Goal: Transaction & Acquisition: Purchase product/service

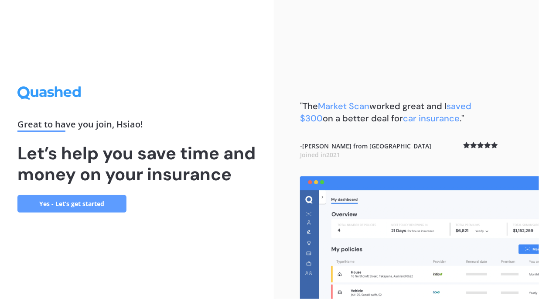
click at [225, 205] on div "Great to have you join , [PERSON_NAME] ! Let’s help you save time and money on …" at bounding box center [136, 149] width 239 height 126
click at [66, 212] on link "Yes - Let’s get started" at bounding box center [71, 203] width 109 height 17
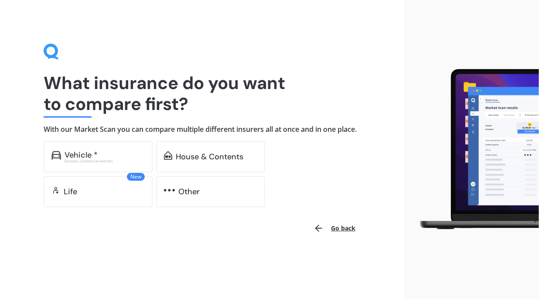
drag, startPoint x: 128, startPoint y: 142, endPoint x: 116, endPoint y: 149, distance: 13.9
click at [127, 134] on h4 "With our Market Scan you can compare multiple different insurers all at once an…" at bounding box center [202, 129] width 317 height 9
click at [89, 159] on div "Vehicle *" at bounding box center [81, 154] width 33 height 9
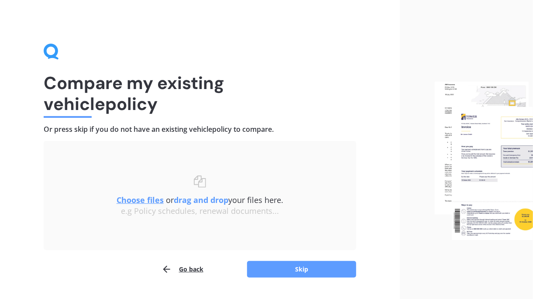
click at [313, 268] on button "Skip" at bounding box center [301, 269] width 109 height 17
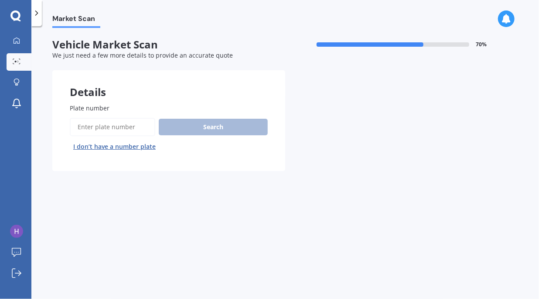
click at [99, 124] on input "Plate number" at bounding box center [112, 127] width 85 height 18
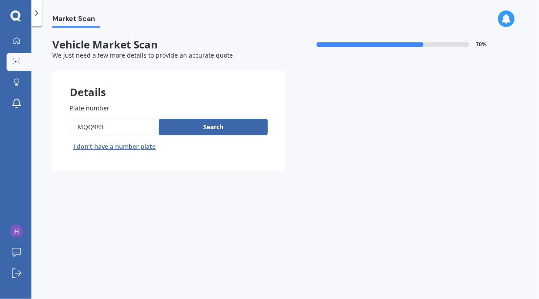
type input "mqq983"
click at [222, 119] on button "Search" at bounding box center [213, 127] width 109 height 17
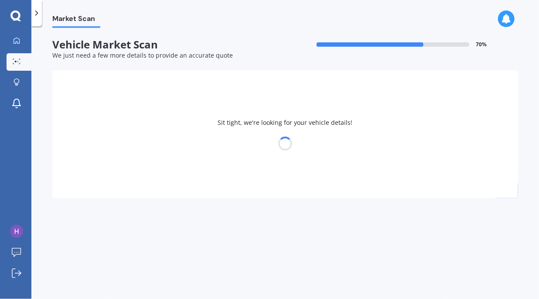
select select "MITSUBISHI"
select select "OUTLANDER"
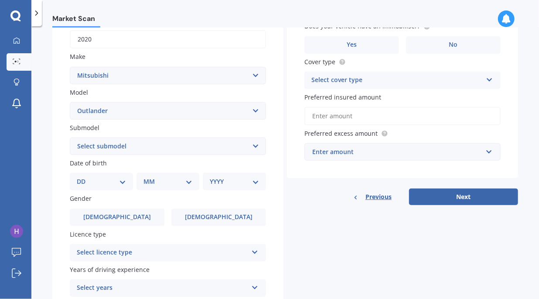
scroll to position [122, 0]
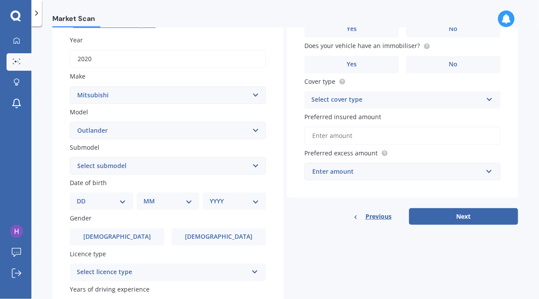
click at [252, 167] on select "Select submodel (All other) 2.4 Litre Station Wagon 3.0 Litre AWD 3.0 VRX Auto …" at bounding box center [168, 165] width 196 height 17
select select "PHEV VRX 4WD HYBRID"
click at [70, 157] on select "Select submodel (All other) 2.4 Litre Station Wagon 3.0 Litre AWD 3.0 VRX Auto …" at bounding box center [168, 165] width 196 height 17
click at [104, 201] on select "DD 01 02 03 04 05 06 07 08 09 10 11 12 13 14 15 16 17 18 19 20 21 22 23 24 25 2…" at bounding box center [101, 201] width 49 height 10
select select "01"
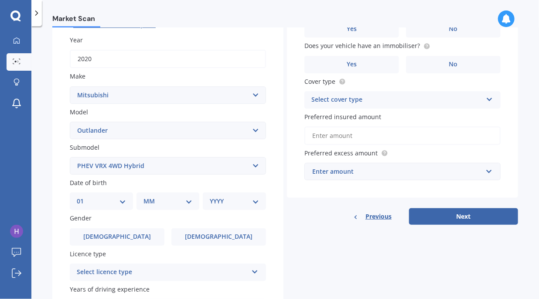
click at [83, 197] on select "DD 01 02 03 04 05 06 07 08 09 10 11 12 13 14 15 16 17 18 19 20 21 22 23 24 25 2…" at bounding box center [101, 201] width 49 height 10
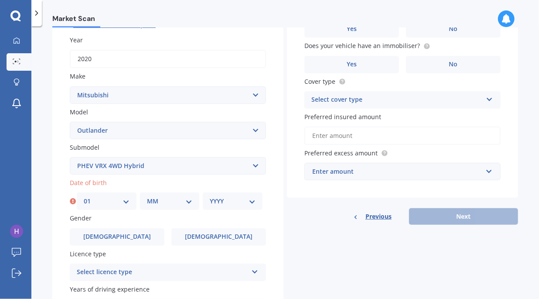
click at [166, 203] on select "MM 01 02 03 04 05 06 07 08 09 10 11 12" at bounding box center [170, 201] width 46 height 10
select select "10"
click at [147, 197] on select "MM 01 02 03 04 05 06 07 08 09 10 11 12" at bounding box center [170, 201] width 46 height 10
click at [221, 201] on select "YYYY 2025 2024 2023 2022 2021 2020 2019 2018 2017 2016 2015 2014 2013 2012 2011…" at bounding box center [233, 201] width 46 height 10
select select "1970"
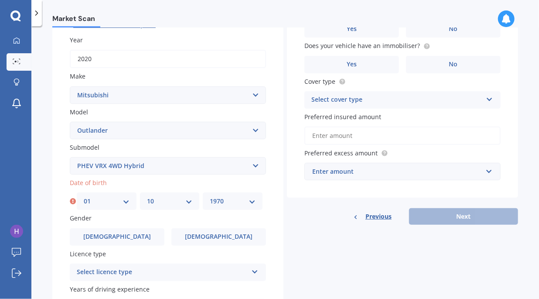
click at [210, 197] on select "YYYY 2025 2024 2023 2022 2021 2020 2019 2018 2017 2016 2015 2014 2013 2012 2011…" at bounding box center [233, 201] width 46 height 10
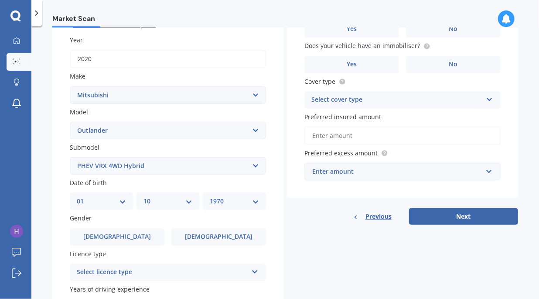
click at [128, 236] on label "[DEMOGRAPHIC_DATA]" at bounding box center [117, 236] width 95 height 17
click at [0, 0] on input "[DEMOGRAPHIC_DATA]" at bounding box center [0, 0] width 0 height 0
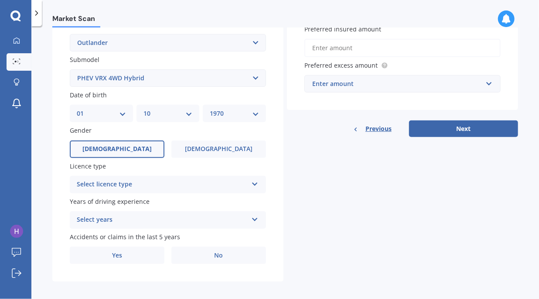
scroll to position [216, 0]
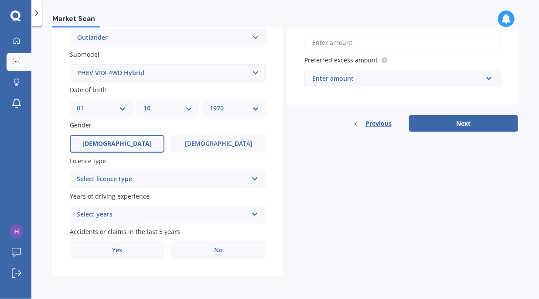
click at [225, 184] on div "Select licence type NZ Full NZ Restricted NZ Learners [GEOGRAPHIC_DATA] [GEOGRA…" at bounding box center [168, 179] width 196 height 17
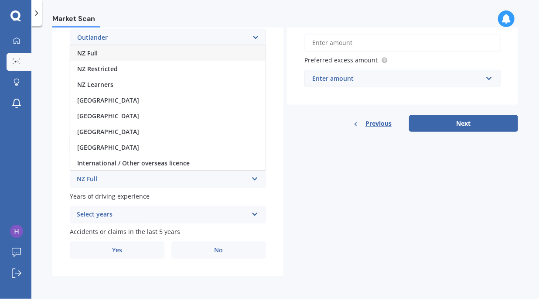
click at [227, 54] on div "NZ Full" at bounding box center [167, 53] width 195 height 16
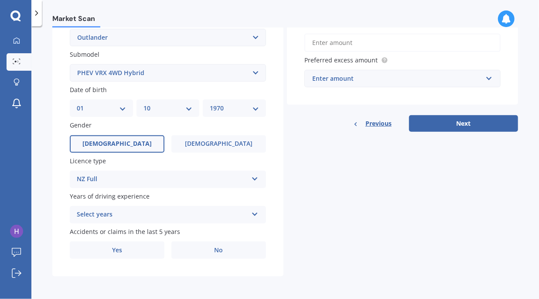
click at [194, 216] on div "Select years" at bounding box center [162, 214] width 171 height 10
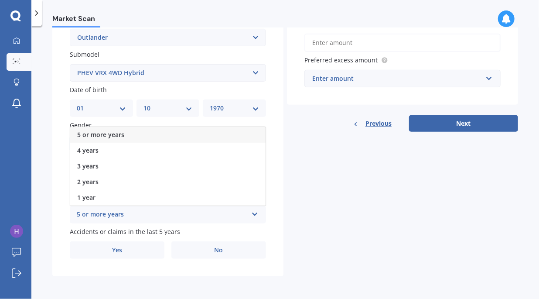
click at [179, 140] on div "5 or more years" at bounding box center [167, 135] width 195 height 16
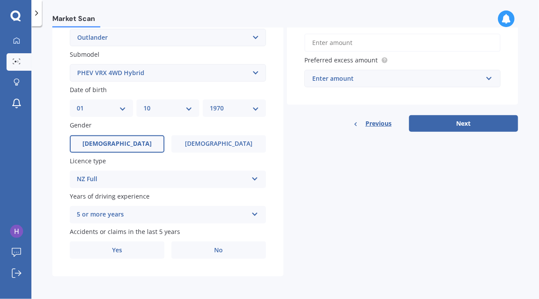
click at [133, 252] on label "Yes" at bounding box center [117, 249] width 95 height 17
click at [0, 0] on input "Yes" at bounding box center [0, 0] width 0 height 0
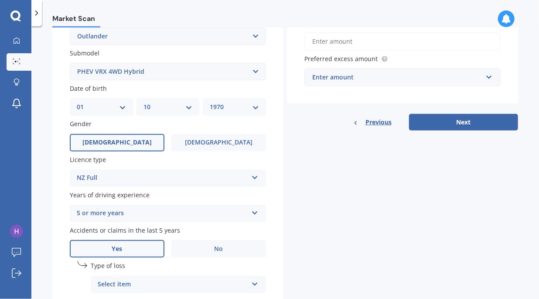
scroll to position [311, 0]
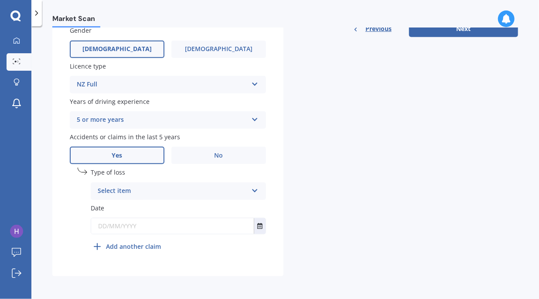
click at [157, 193] on div "Select item" at bounding box center [173, 191] width 150 height 10
click at [154, 208] on div "At fault accident" at bounding box center [178, 208] width 174 height 16
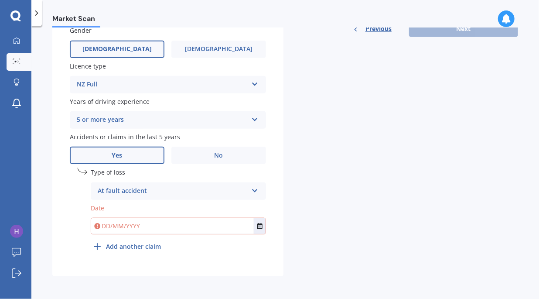
click at [147, 230] on input "text" at bounding box center [172, 226] width 163 height 16
click at [260, 227] on icon "Select date" at bounding box center [259, 226] width 5 height 6
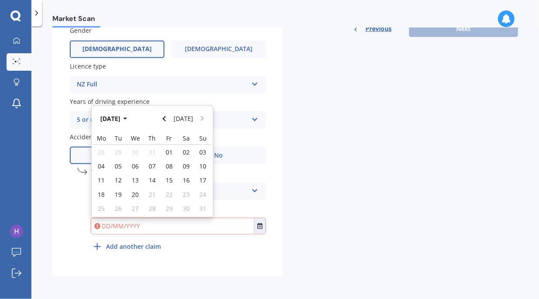
click at [166, 117] on icon "Navigate back" at bounding box center [164, 118] width 3 height 5
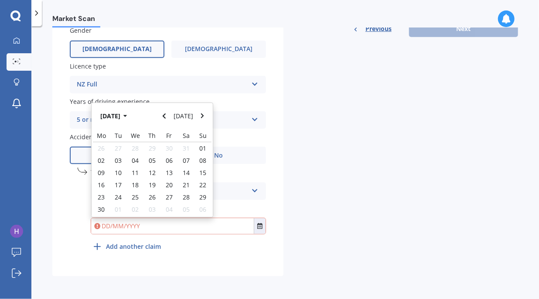
click at [166, 117] on icon "Navigate back" at bounding box center [164, 115] width 3 height 5
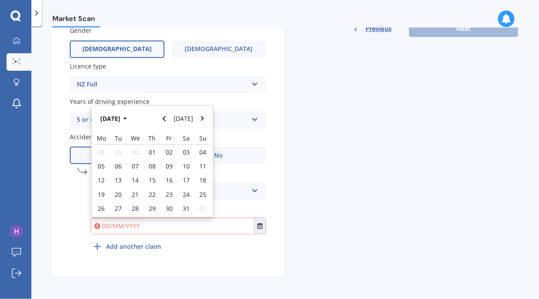
click at [166, 117] on icon "Navigate back" at bounding box center [164, 118] width 3 height 5
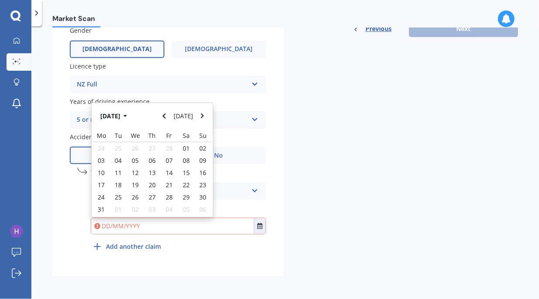
click at [166, 117] on icon "Navigate back" at bounding box center [164, 115] width 3 height 5
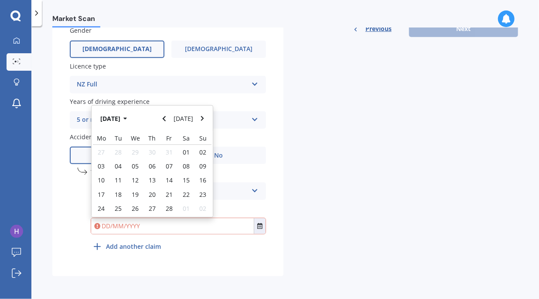
click at [166, 117] on icon "Navigate back" at bounding box center [164, 118] width 3 height 5
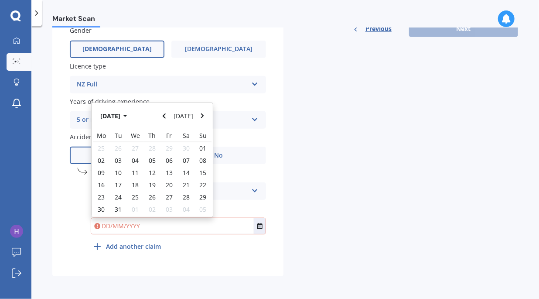
click at [166, 117] on icon "Navigate back" at bounding box center [164, 115] width 3 height 5
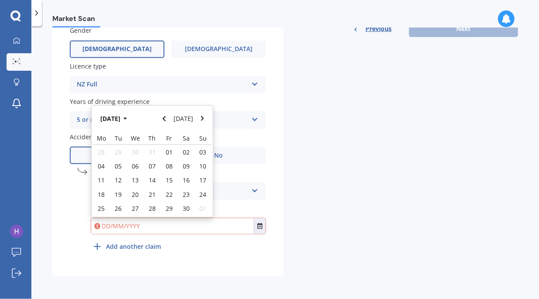
click at [166, 117] on icon "Navigate back" at bounding box center [164, 118] width 3 height 5
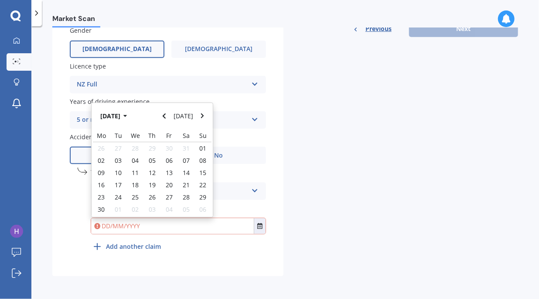
click at [166, 117] on icon "Navigate back" at bounding box center [164, 115] width 3 height 5
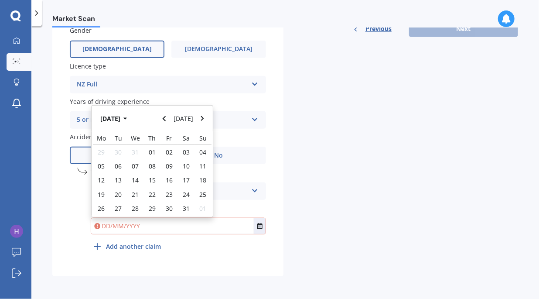
click at [166, 117] on icon "Navigate back" at bounding box center [164, 118] width 3 height 5
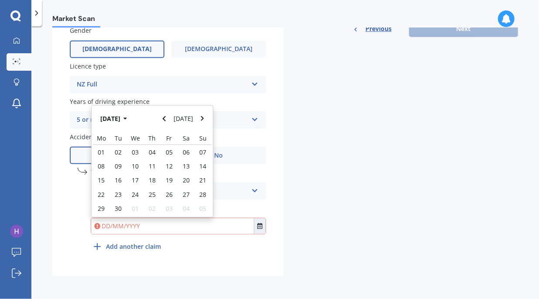
click at [166, 117] on icon "Navigate back" at bounding box center [164, 118] width 3 height 5
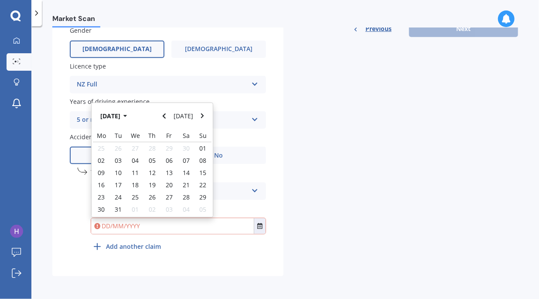
click at [166, 117] on icon "Navigate back" at bounding box center [164, 115] width 3 height 5
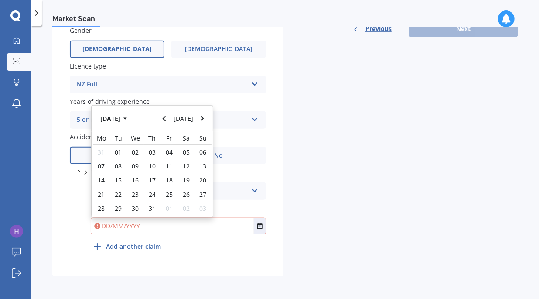
click at [166, 117] on icon "Navigate back" at bounding box center [164, 118] width 3 height 5
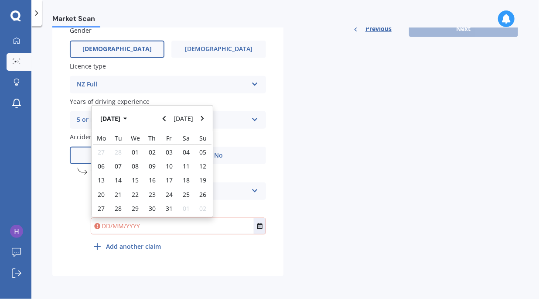
click at [149, 181] on span "16" at bounding box center [152, 180] width 7 height 8
type input "[DATE]"
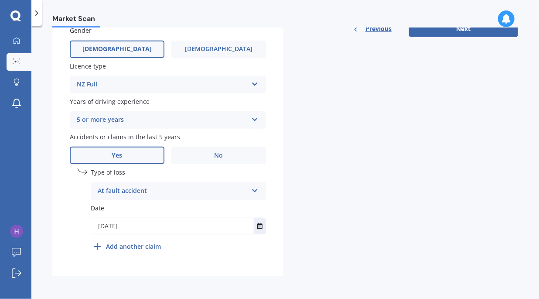
click at [339, 159] on div "Details Plate number Search I don’t have a number plate Year [DATE] Make Select…" at bounding box center [285, 18] width 466 height 515
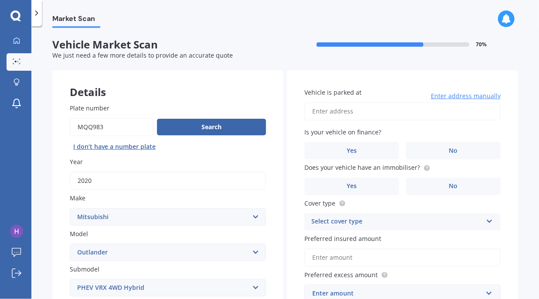
scroll to position [0, 0]
click at [377, 115] on input "Vehicle is parked at" at bounding box center [402, 111] width 196 height 18
type input "[STREET_ADDRESS]"
click at [443, 143] on label "No" at bounding box center [453, 150] width 95 height 17
click at [0, 0] on input "No" at bounding box center [0, 0] width 0 height 0
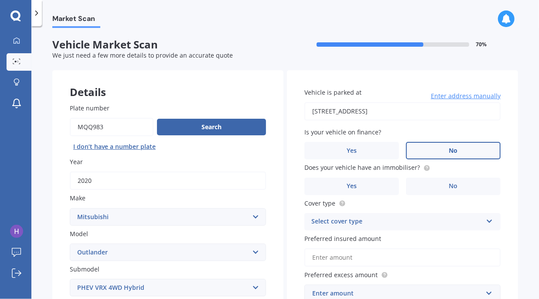
click at [449, 183] on span "No" at bounding box center [453, 185] width 9 height 7
click at [0, 0] on input "No" at bounding box center [0, 0] width 0 height 0
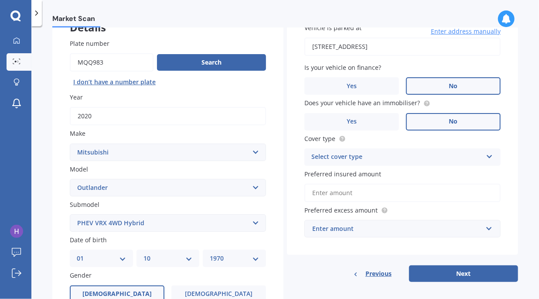
scroll to position [65, 0]
click at [465, 157] on div "Select cover type" at bounding box center [396, 156] width 171 height 10
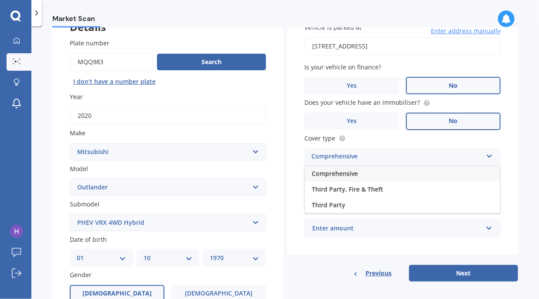
click at [426, 172] on div "Comprehensive" at bounding box center [402, 174] width 195 height 16
click at [429, 178] on label "Preferred insured amount" at bounding box center [400, 173] width 193 height 9
click at [429, 183] on input "Preferred insured amount" at bounding box center [402, 192] width 196 height 18
drag, startPoint x: 429, startPoint y: 178, endPoint x: 420, endPoint y: 195, distance: 20.1
click at [420, 195] on div "Preferred insured amount" at bounding box center [402, 185] width 196 height 33
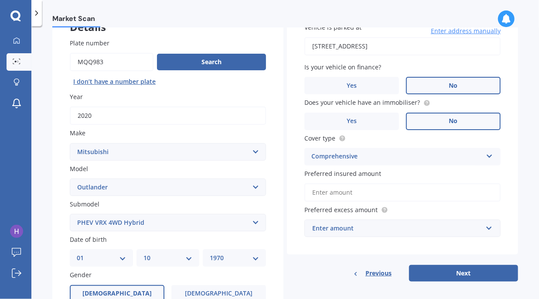
click at [420, 195] on input "Preferred insured amount" at bounding box center [402, 192] width 196 height 18
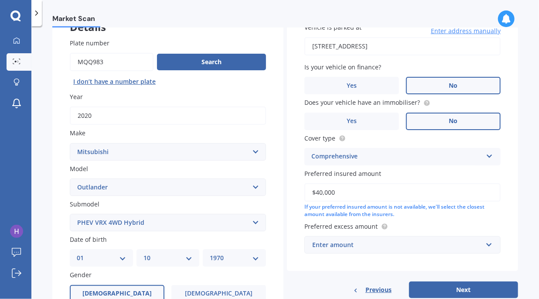
type input "$40,000"
click at [509, 216] on div "Vehicle is parked at [STREET_ADDRESS] Enter address manually Is your vehicle on…" at bounding box center [402, 138] width 231 height 266
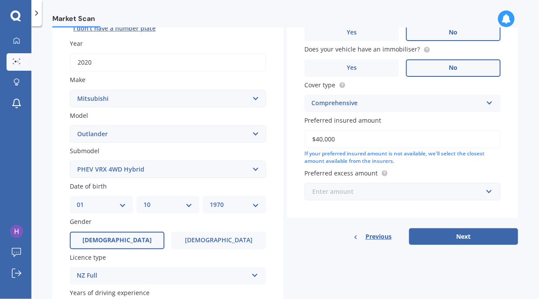
click at [479, 190] on input "text" at bounding box center [399, 191] width 188 height 17
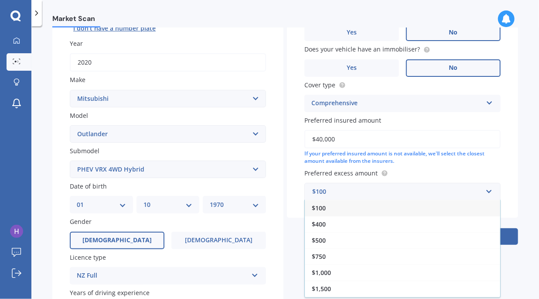
click at [436, 240] on div "$500" at bounding box center [402, 240] width 195 height 16
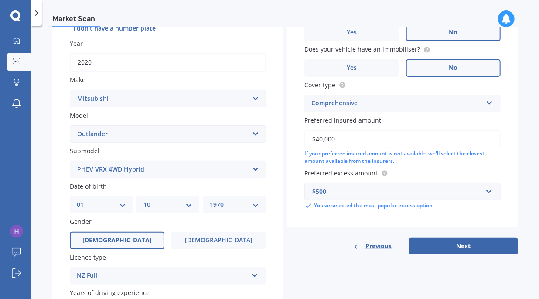
click at [449, 246] on button "Next" at bounding box center [463, 246] width 109 height 17
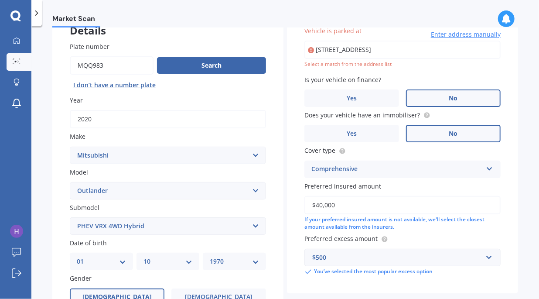
scroll to position [59, 0]
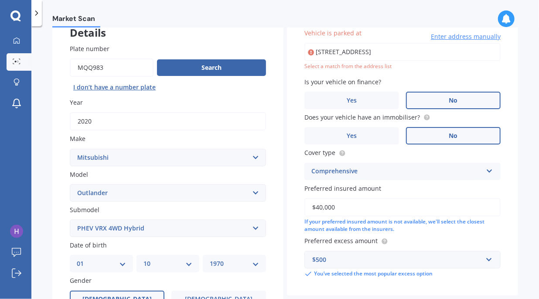
click at [434, 55] on input "[STREET_ADDRESS]" at bounding box center [402, 52] width 196 height 18
click at [432, 50] on input "[STREET_ADDRESS]" at bounding box center [402, 52] width 196 height 18
click at [379, 51] on input "[STREET_ADDRESS]" at bounding box center [402, 52] width 196 height 18
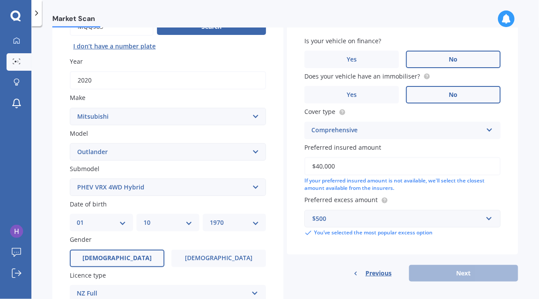
scroll to position [105, 0]
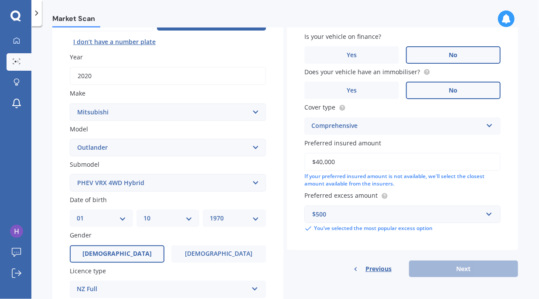
click at [456, 267] on div "Previous Next" at bounding box center [402, 268] width 231 height 17
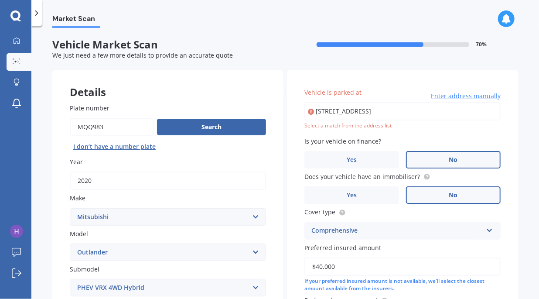
click at [447, 108] on input "[STREET_ADDRESS]" at bounding box center [402, 111] width 196 height 18
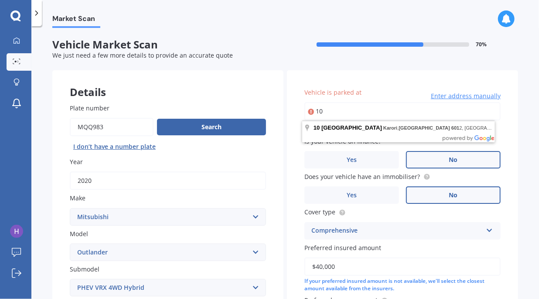
type input "1"
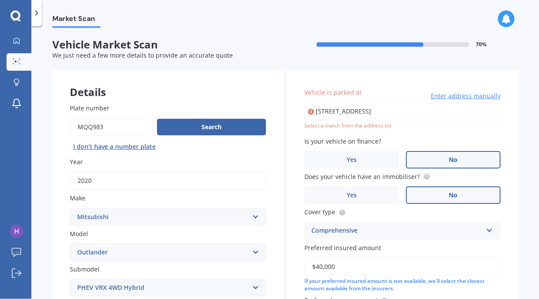
type input "[STREET_ADDRESS]"
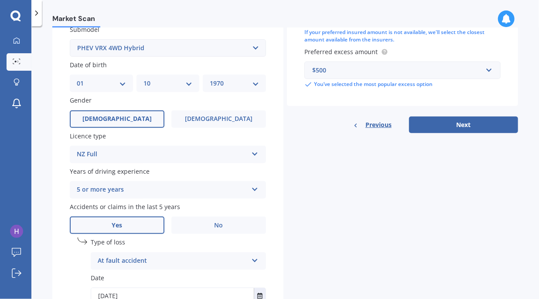
scroll to position [240, 0]
click at [470, 128] on button "Next" at bounding box center [463, 124] width 109 height 17
select select "01"
select select "10"
select select "1970"
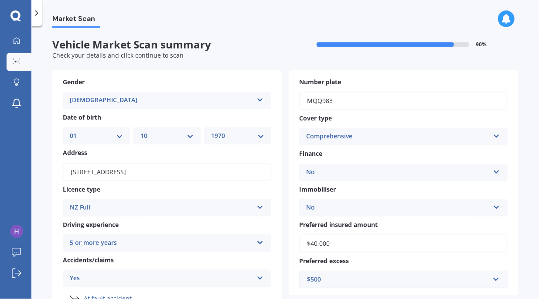
scroll to position [167, 0]
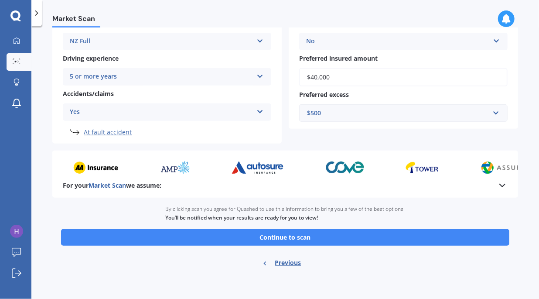
click at [370, 234] on button "Continue to scan" at bounding box center [285, 237] width 448 height 17
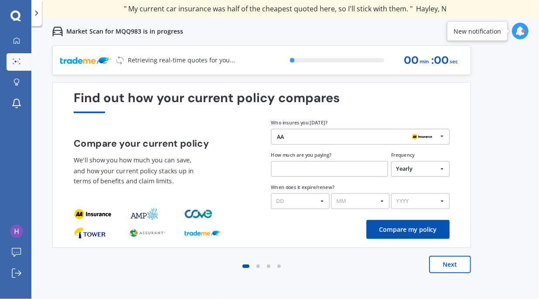
click at [513, 179] on div "Previous 60,000+ Kiwis have signed up to shop and save on insurance with us " H…" at bounding box center [285, 194] width 508 height 299
click at [443, 266] on button "Next" at bounding box center [450, 264] width 42 height 17
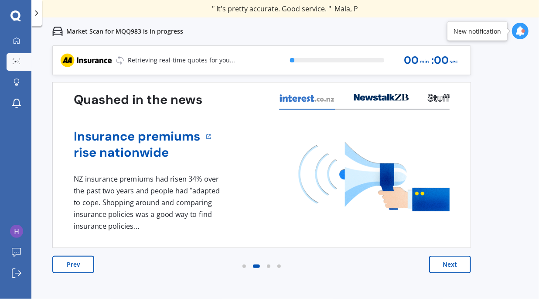
click at [448, 264] on button "Next" at bounding box center [450, 264] width 42 height 17
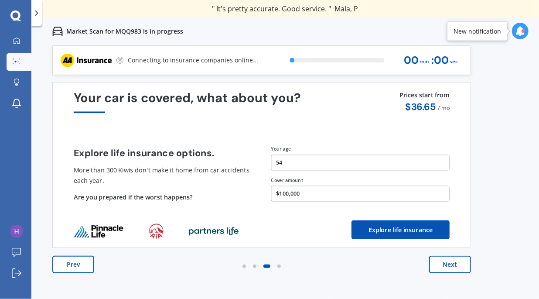
click at [448, 264] on button "Next" at bounding box center [450, 264] width 42 height 17
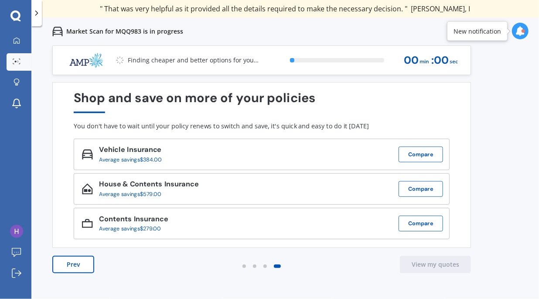
click at [448, 264] on button "View my quotes" at bounding box center [435, 264] width 71 height 17
click at [518, 146] on div "Previous 60,000+ Kiwis have signed up to shop and save on insurance with us " H…" at bounding box center [285, 194] width 508 height 299
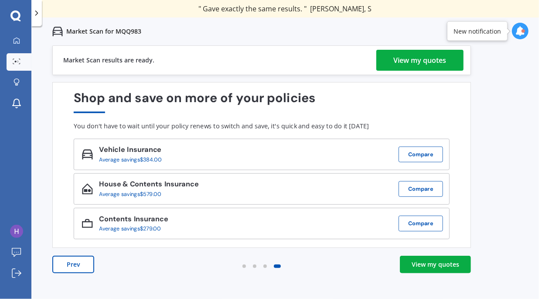
click at [404, 59] on div "View my quotes" at bounding box center [420, 60] width 53 height 21
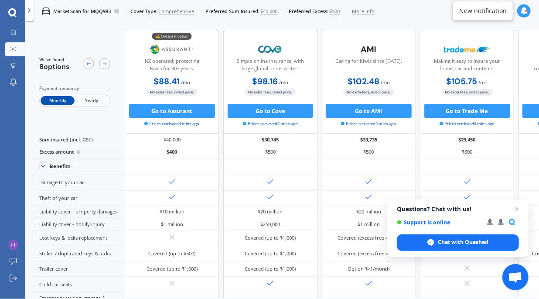
click at [168, 50] on img at bounding box center [172, 49] width 46 height 17
click at [181, 113] on button "Go to Assurant" at bounding box center [172, 111] width 86 height 14
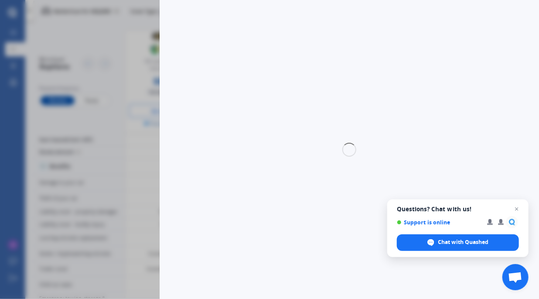
select select "full"
select select "0"
select select "[GEOGRAPHIC_DATA]"
select select "MITSUBISHI"
select select "OUTLANDER"
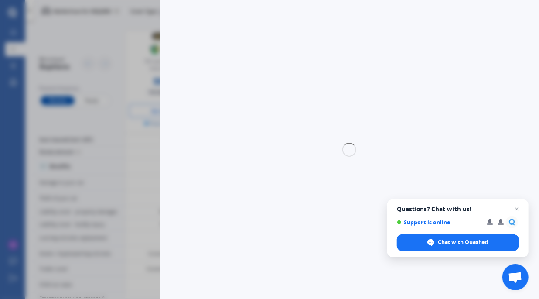
select select "PHEV VRX 4WD HYBRID"
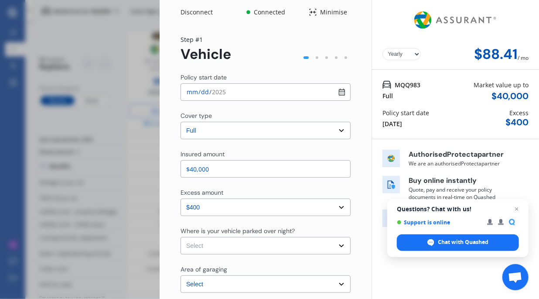
select select "Monthly"
